Goal: Task Accomplishment & Management: Use online tool/utility

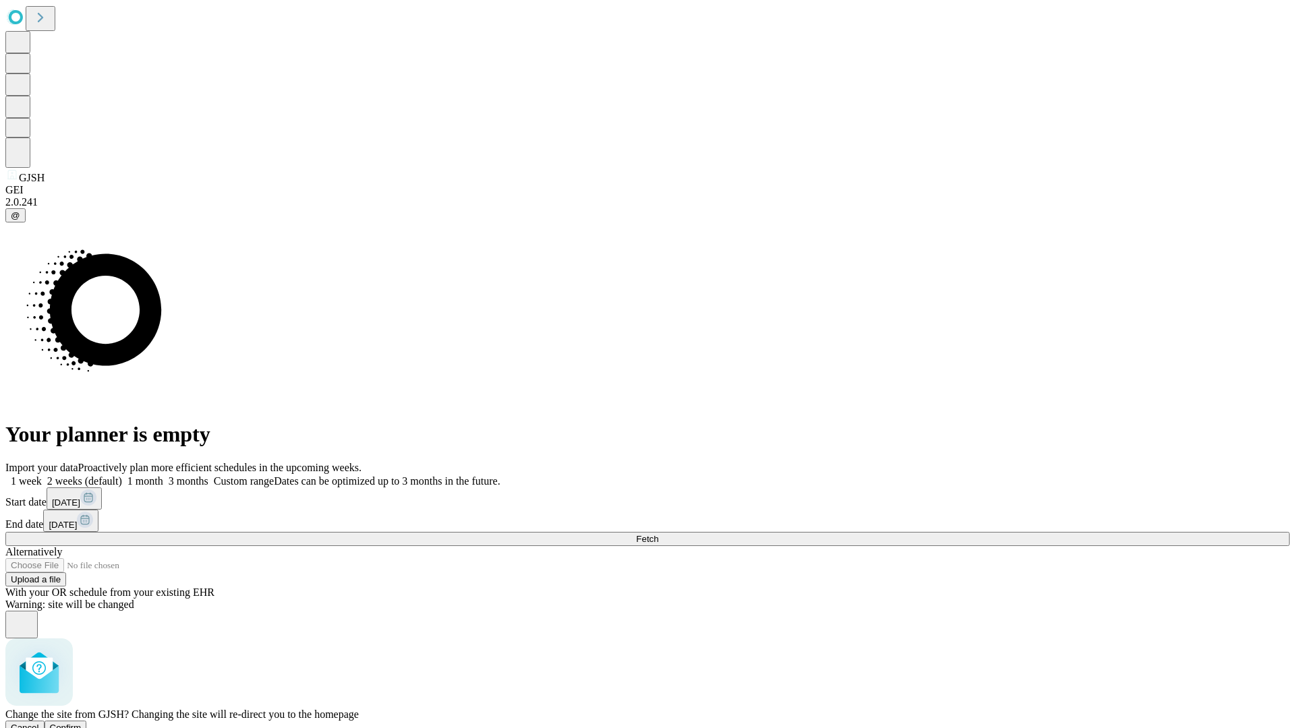
click at [82, 723] on span "Confirm" at bounding box center [66, 728] width 32 height 10
click at [122, 476] on label "2 weeks (default)" at bounding box center [82, 481] width 80 height 11
click at [658, 534] on span "Fetch" at bounding box center [647, 539] width 22 height 10
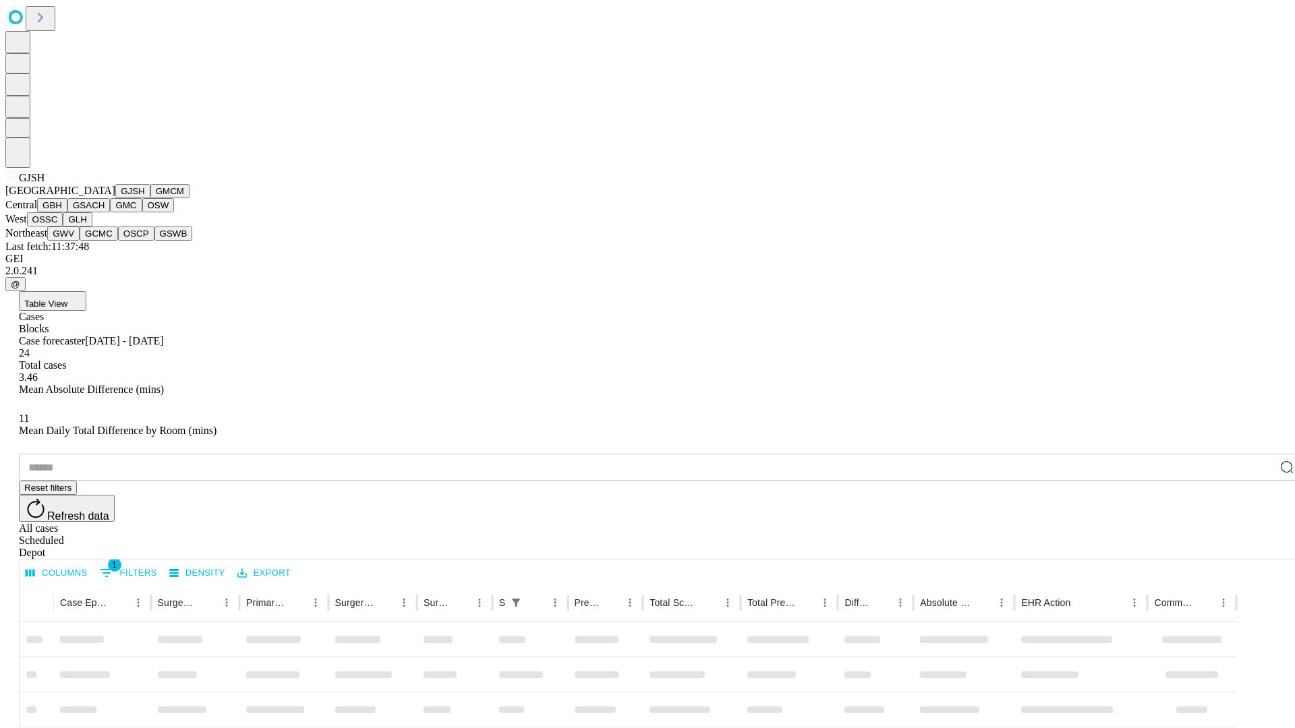
click at [150, 198] on button "GMCM" at bounding box center [169, 191] width 39 height 14
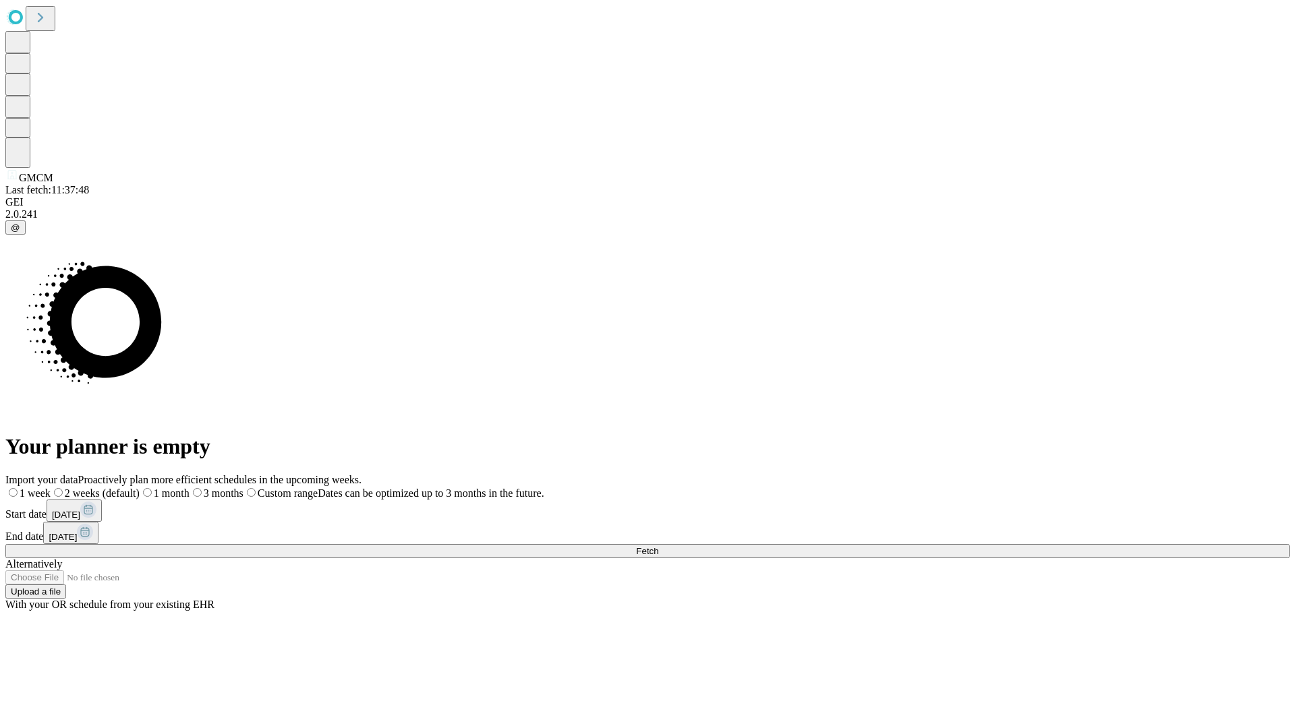
click at [140, 488] on label "2 weeks (default)" at bounding box center [95, 493] width 89 height 11
click at [658, 546] on span "Fetch" at bounding box center [647, 551] width 22 height 10
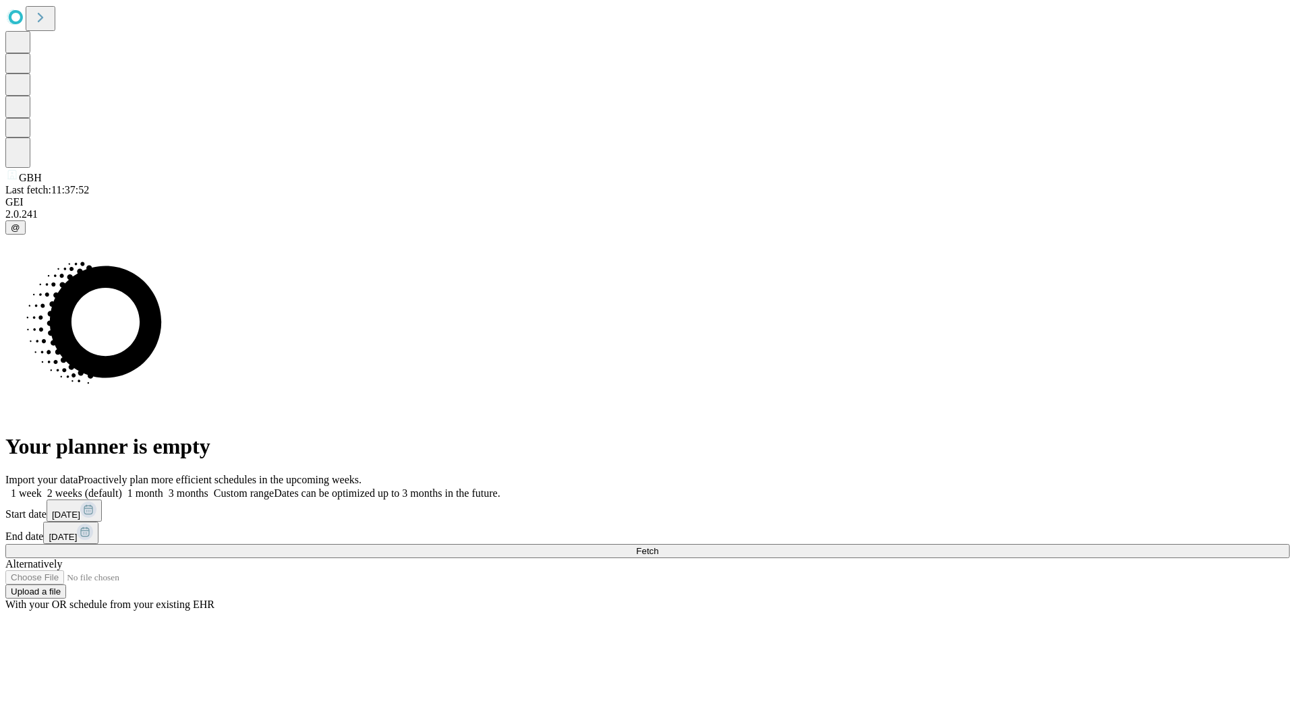
click at [122, 488] on label "2 weeks (default)" at bounding box center [82, 493] width 80 height 11
click at [658, 546] on span "Fetch" at bounding box center [647, 551] width 22 height 10
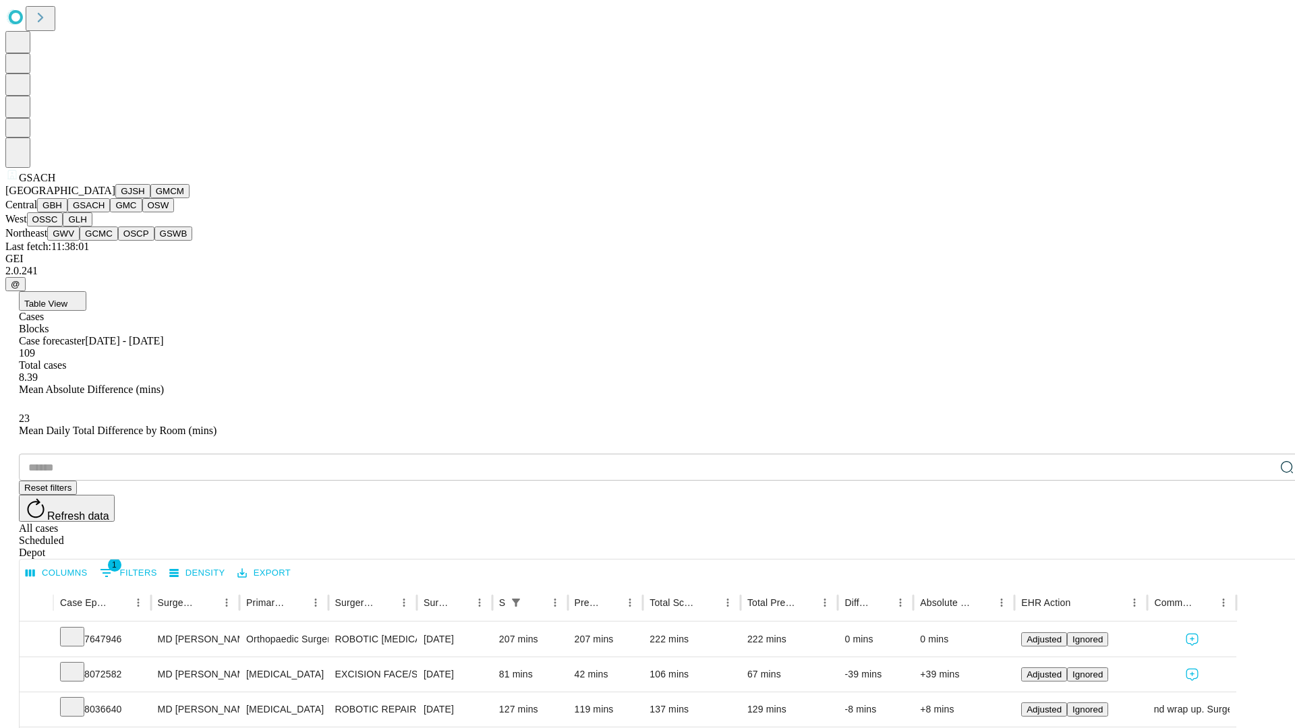
click at [110, 212] on button "GMC" at bounding box center [126, 205] width 32 height 14
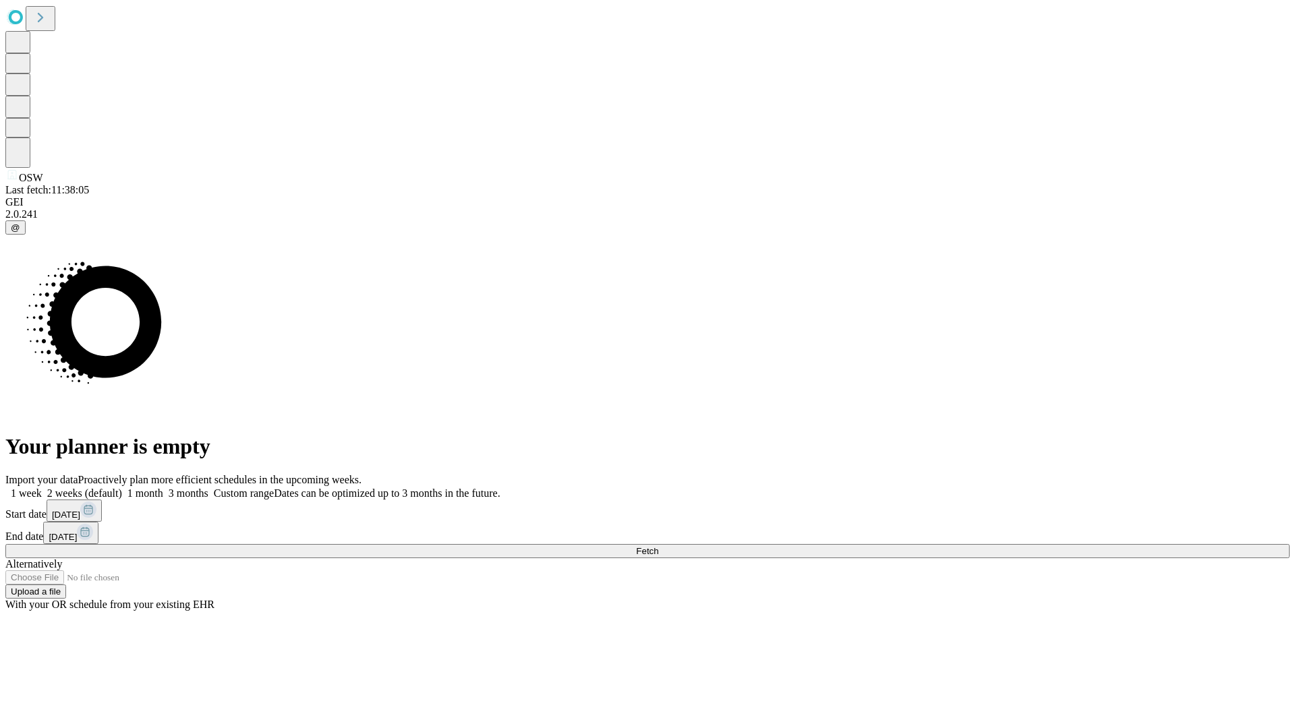
click at [658, 546] on span "Fetch" at bounding box center [647, 551] width 22 height 10
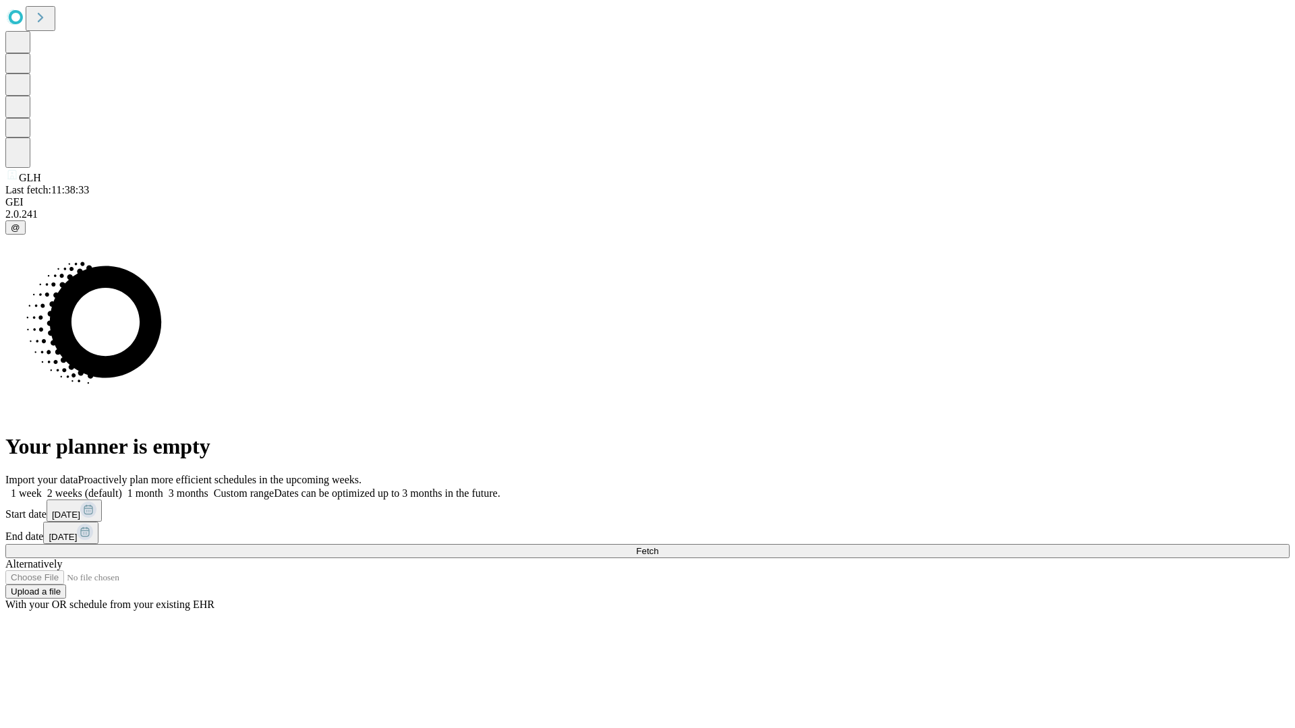
click at [122, 488] on label "2 weeks (default)" at bounding box center [82, 493] width 80 height 11
click at [658, 546] on span "Fetch" at bounding box center [647, 551] width 22 height 10
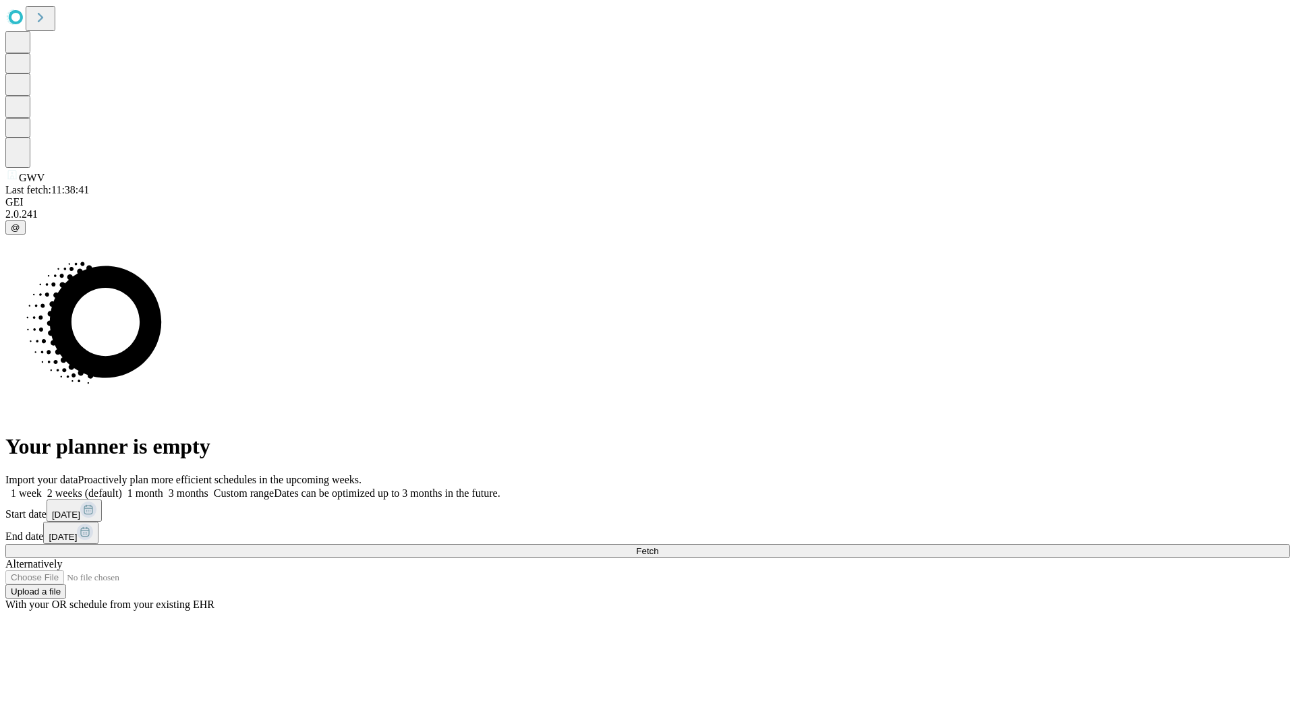
click at [122, 488] on label "2 weeks (default)" at bounding box center [82, 493] width 80 height 11
click at [658, 546] on span "Fetch" at bounding box center [647, 551] width 22 height 10
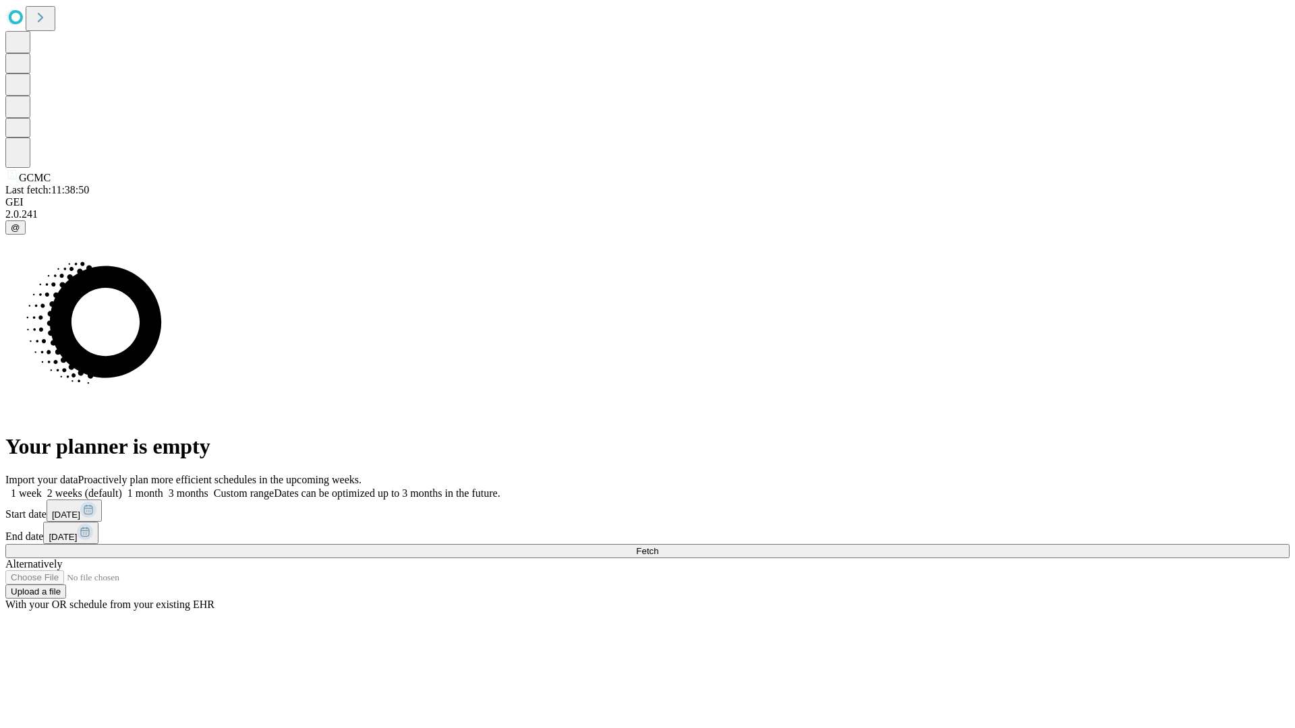
click at [122, 488] on label "2 weeks (default)" at bounding box center [82, 493] width 80 height 11
click at [658, 546] on span "Fetch" at bounding box center [647, 551] width 22 height 10
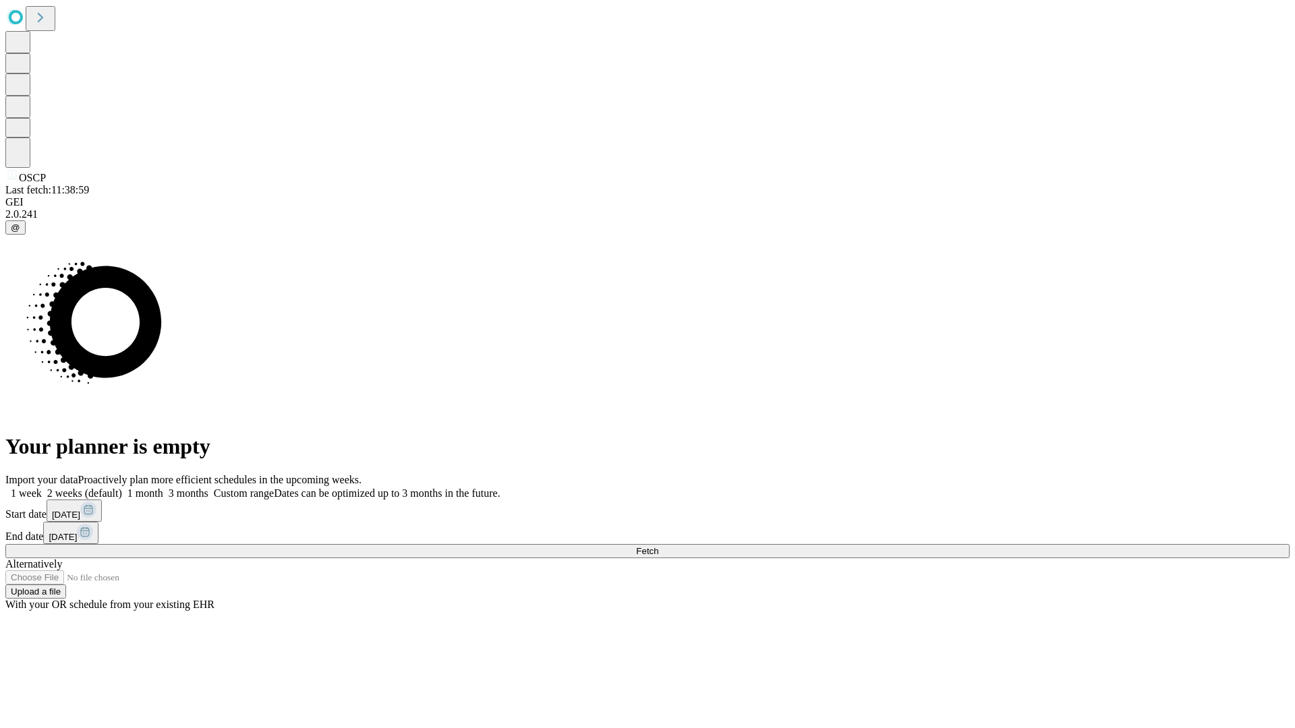
click at [122, 488] on label "2 weeks (default)" at bounding box center [82, 493] width 80 height 11
click at [658, 546] on span "Fetch" at bounding box center [647, 551] width 22 height 10
